Goal: Information Seeking & Learning: Learn about a topic

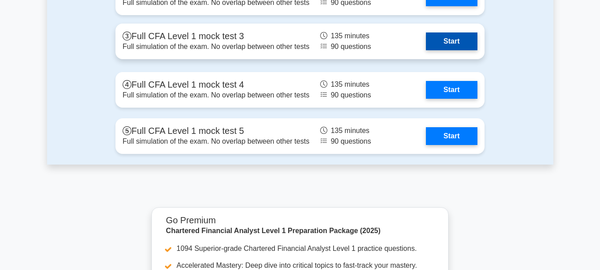
scroll to position [1376, 0]
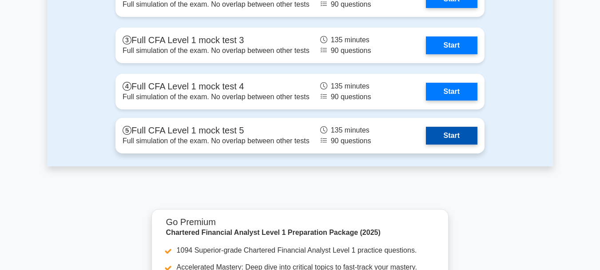
click at [426, 132] on link "Start" at bounding box center [452, 136] width 52 height 18
